Goal: Browse casually

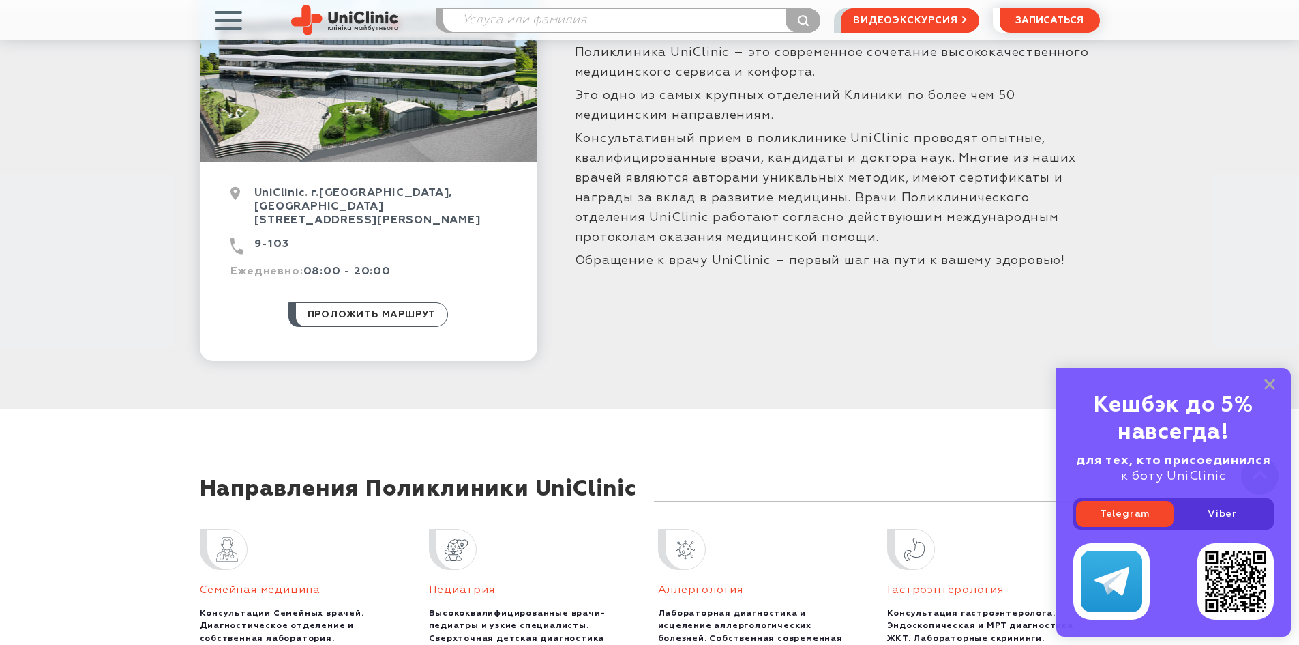
scroll to position [546, 0]
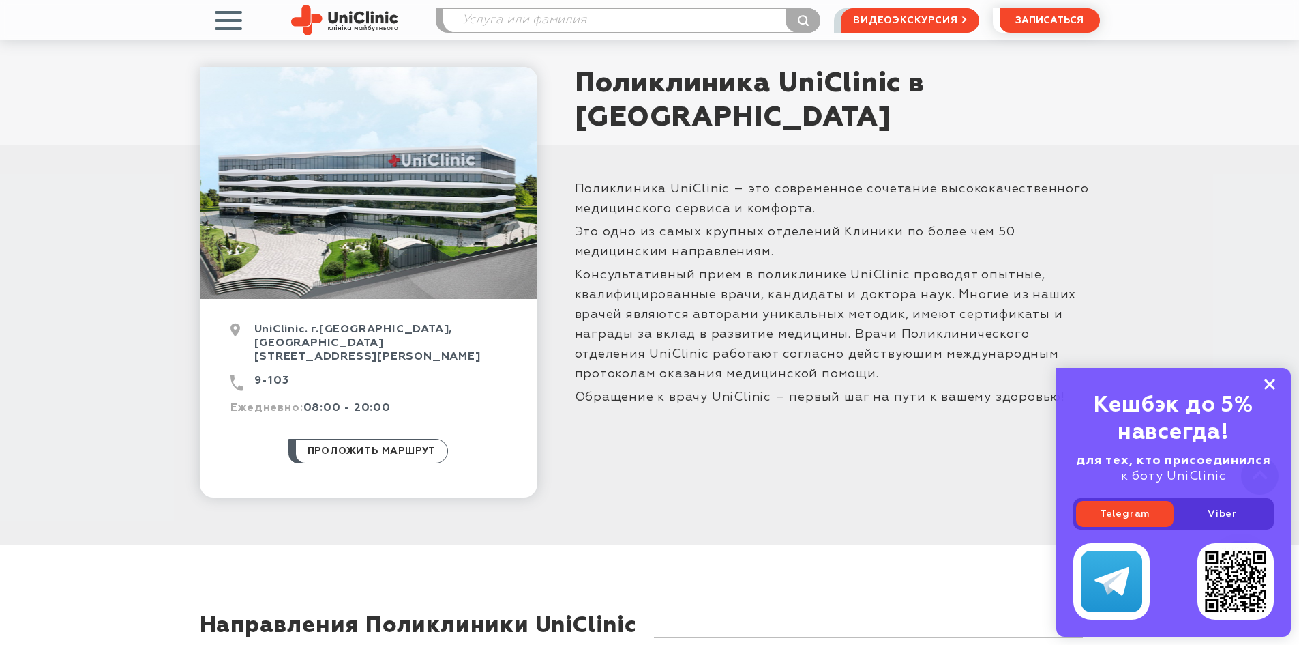
click at [1270, 385] on rect at bounding box center [1269, 384] width 11 height 11
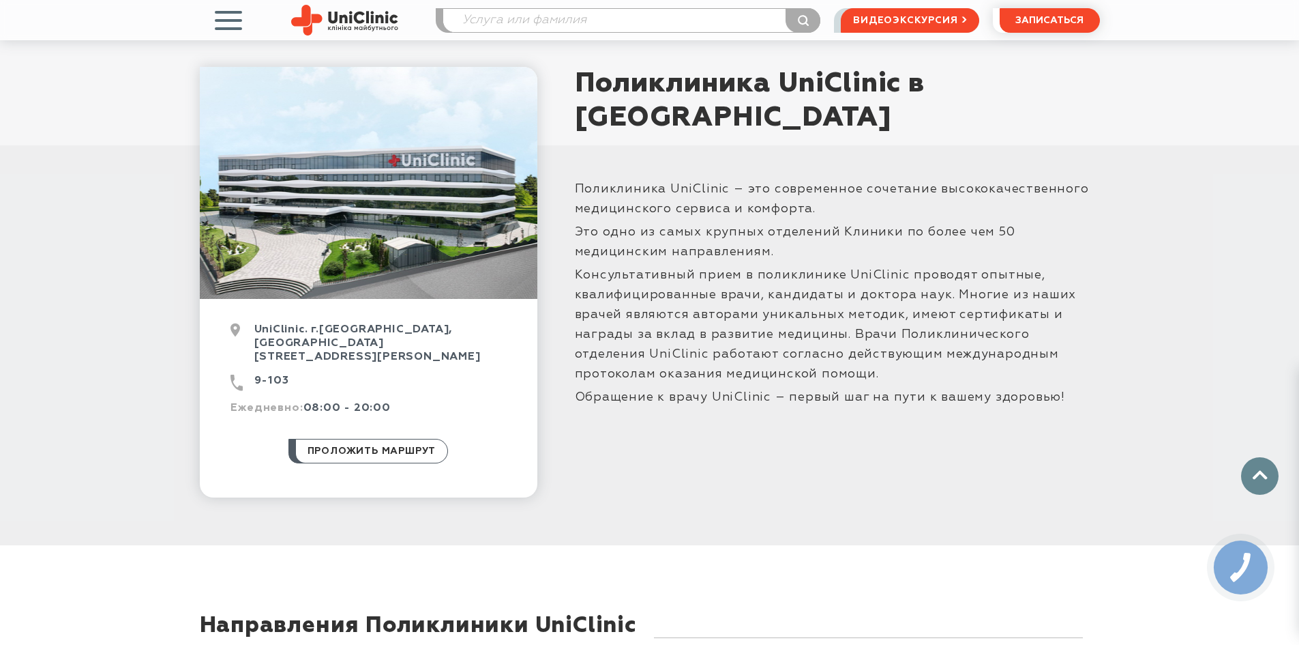
drag, startPoint x: 848, startPoint y: 382, endPoint x: 720, endPoint y: 297, distance: 153.4
click at [720, 297] on span "Консультативный прием в поликлинике UniClinic проводят опытные, квалифицированн…" at bounding box center [826, 324] width 502 height 111
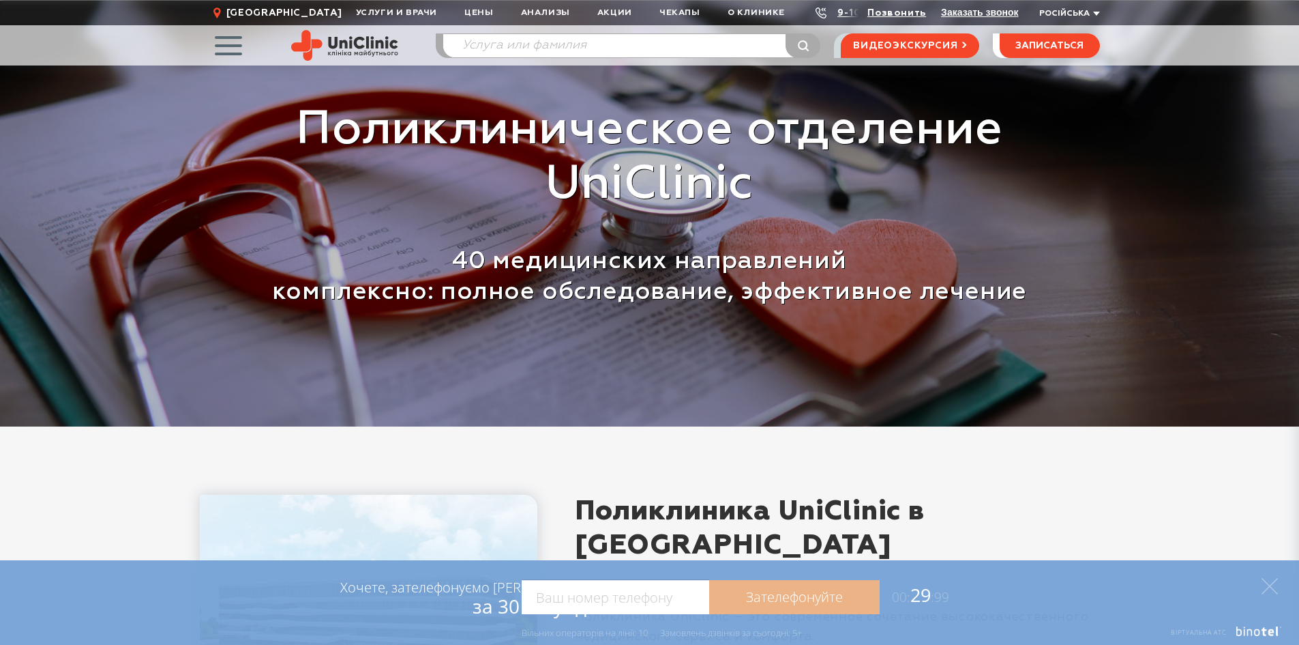
scroll to position [0, 0]
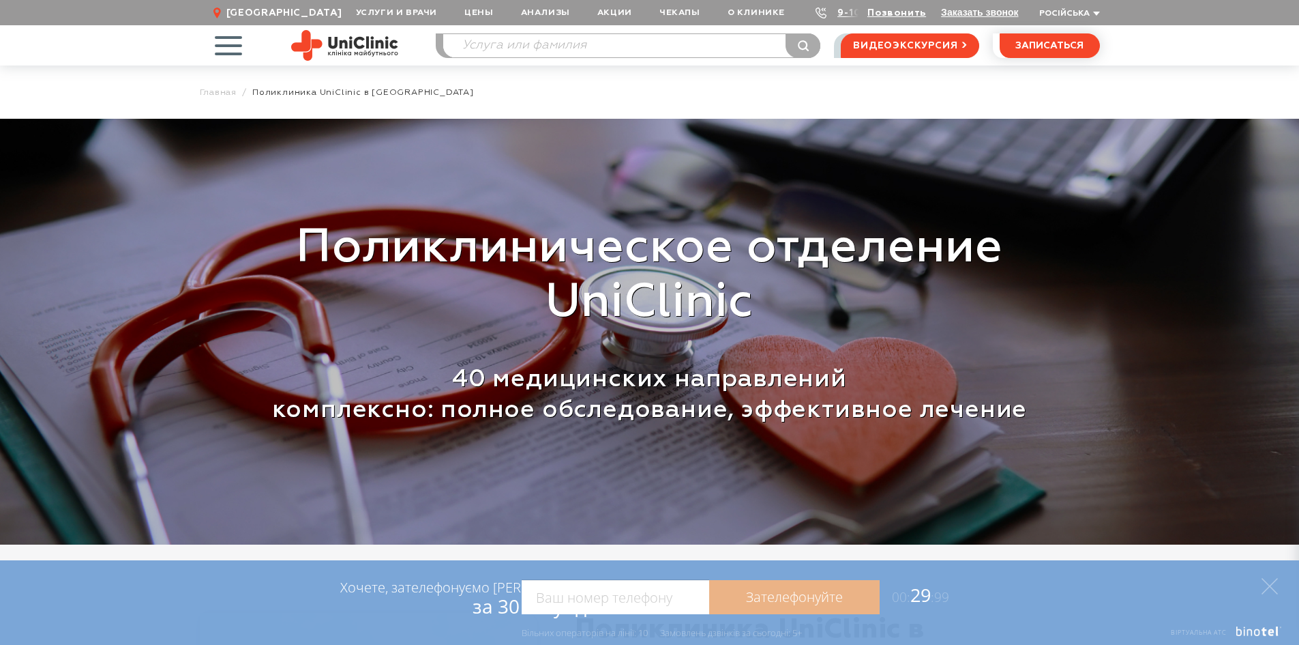
drag, startPoint x: 400, startPoint y: 47, endPoint x: 349, endPoint y: 47, distance: 51.2
click at [349, 47] on div "Услуги и врачи Онлайн-консультации Услуги Врачи Анализы Оборудование Контакты П…" at bounding box center [650, 45] width 900 height 40
click at [355, 40] on img at bounding box center [344, 45] width 107 height 31
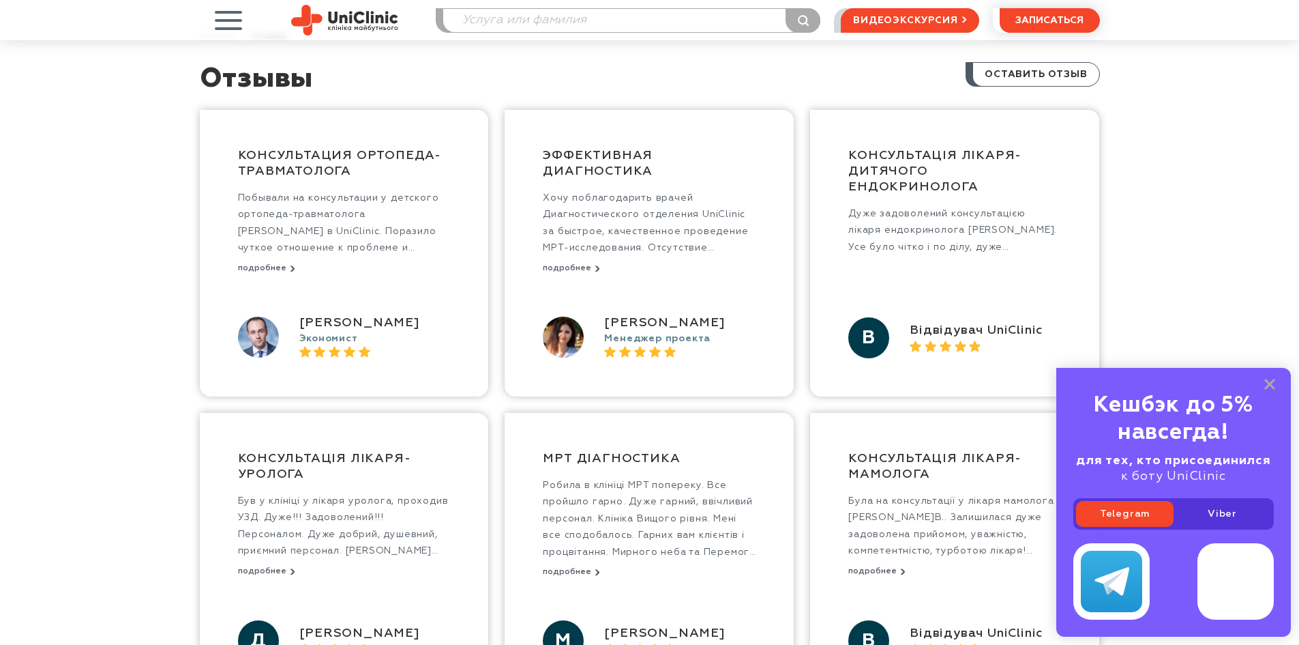
scroll to position [273, 0]
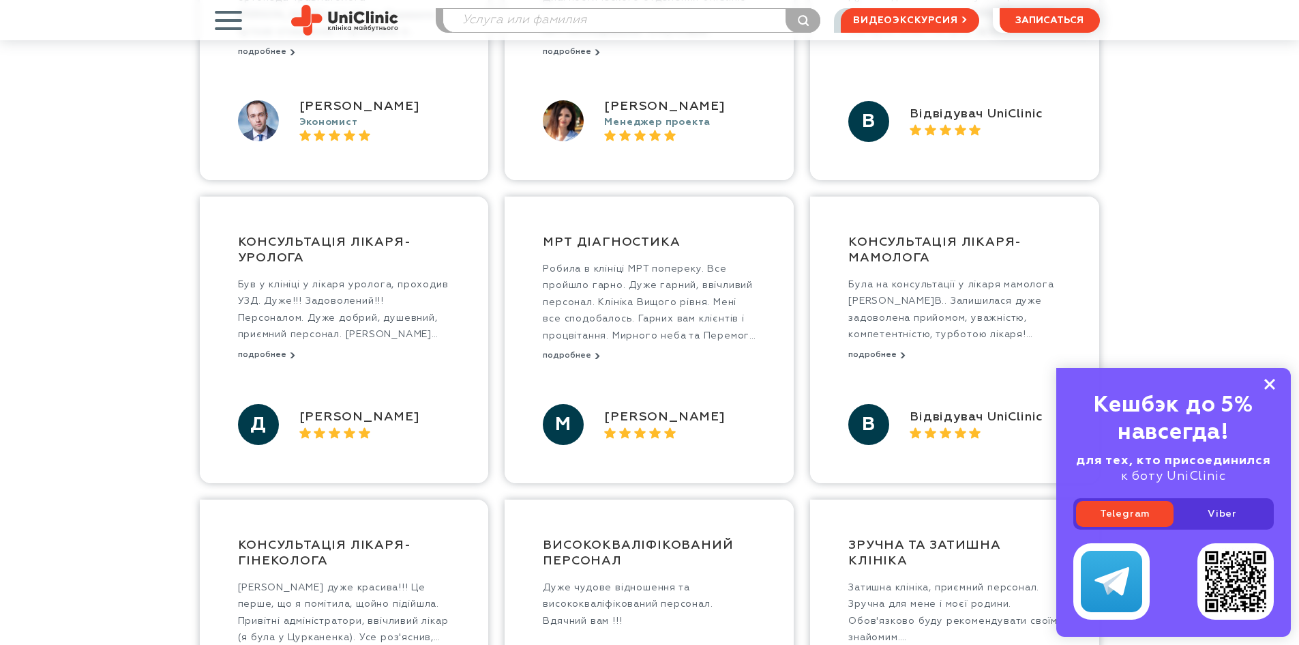
click at [1272, 381] on rect at bounding box center [1269, 384] width 11 height 11
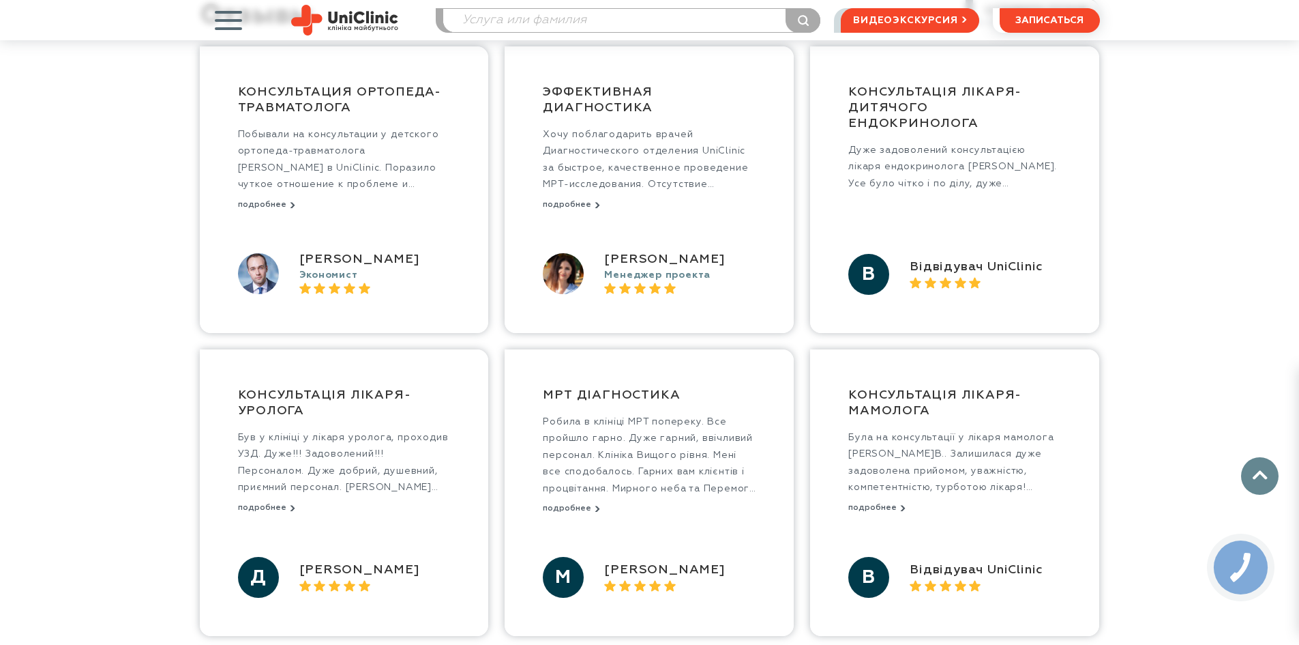
scroll to position [0, 0]
